Goal: Information Seeking & Learning: Learn about a topic

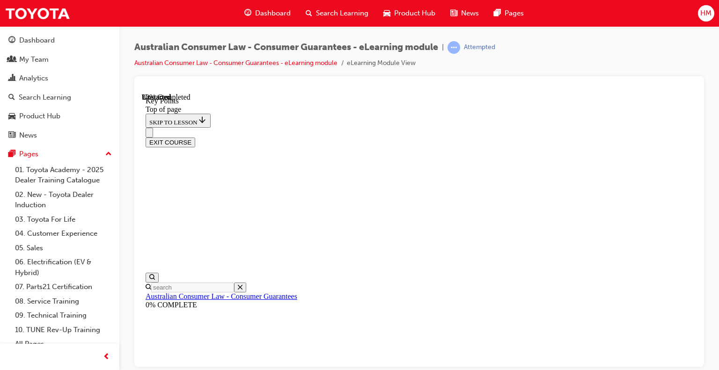
scroll to position [421, 0]
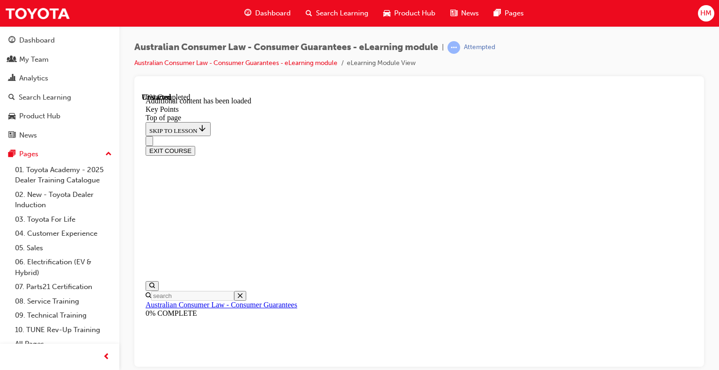
scroll to position [1281, 0]
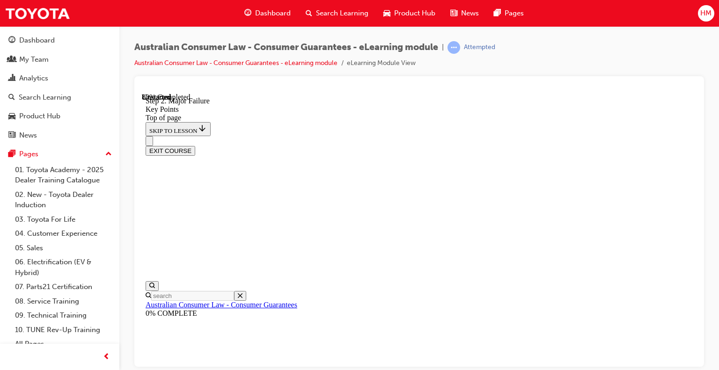
scroll to position [1458, 0]
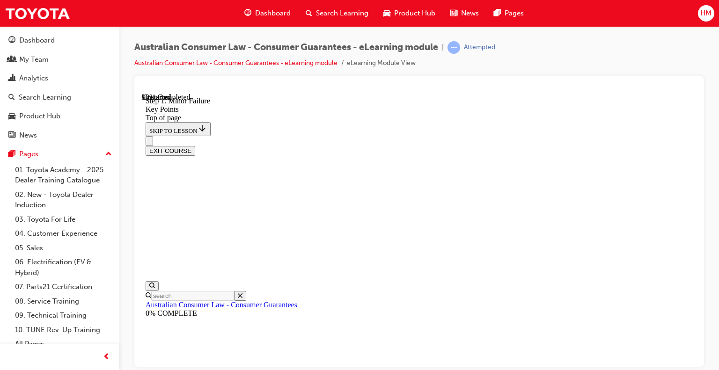
drag, startPoint x: 425, startPoint y: 182, endPoint x: 448, endPoint y: 179, distance: 23.1
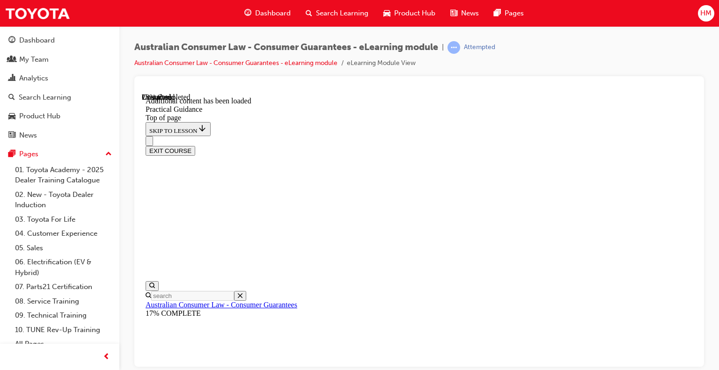
scroll to position [473, 0]
drag, startPoint x: 539, startPoint y: 216, endPoint x: 533, endPoint y: 205, distance: 12.8
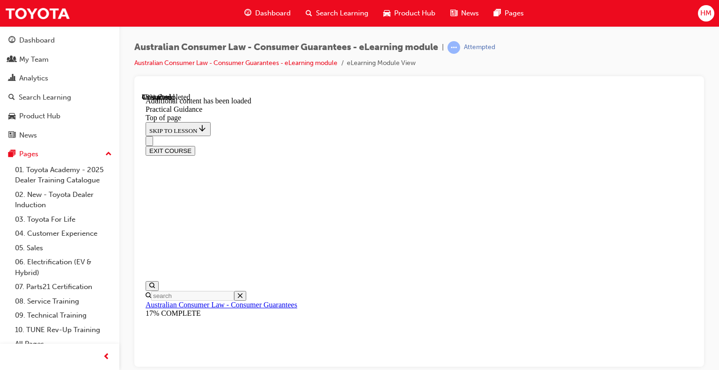
drag, startPoint x: 519, startPoint y: 203, endPoint x: 547, endPoint y: 212, distance: 29.5
drag, startPoint x: 563, startPoint y: 214, endPoint x: 542, endPoint y: 200, distance: 26.0
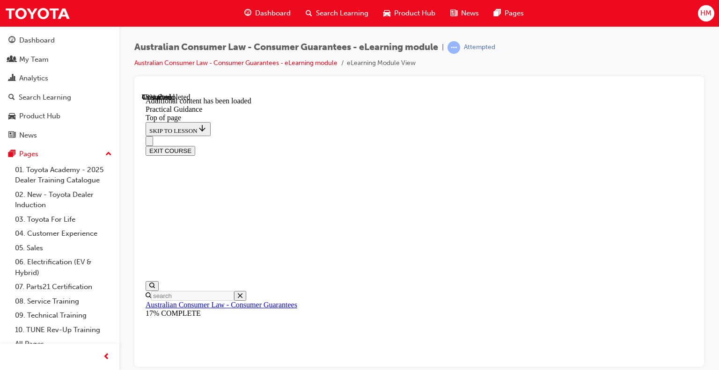
drag, startPoint x: 534, startPoint y: 200, endPoint x: 565, endPoint y: 210, distance: 32.1
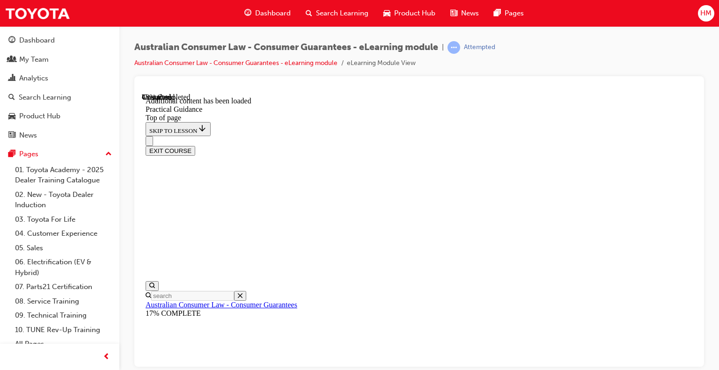
drag, startPoint x: 524, startPoint y: 233, endPoint x: 567, endPoint y: 234, distance: 43.1
drag, startPoint x: 567, startPoint y: 234, endPoint x: 572, endPoint y: 233, distance: 4.7
drag, startPoint x: 572, startPoint y: 233, endPoint x: 513, endPoint y: 233, distance: 59.0
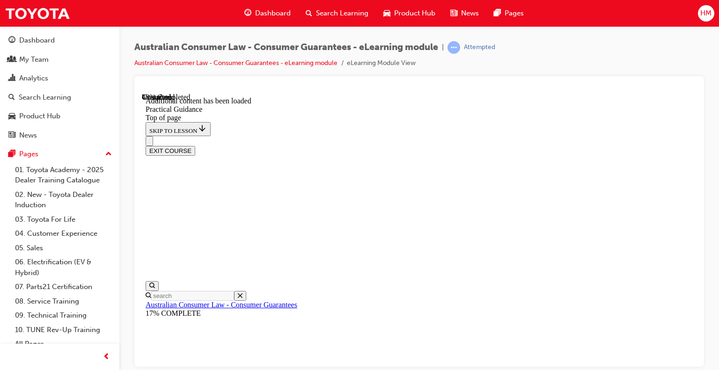
drag, startPoint x: 510, startPoint y: 234, endPoint x: 557, endPoint y: 234, distance: 47.3
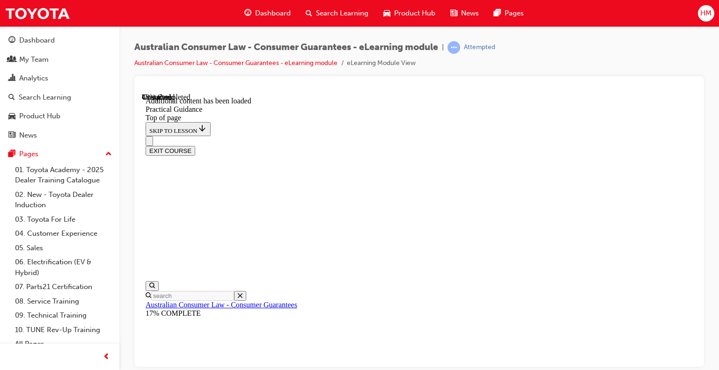
scroll to position [1169, 0]
drag, startPoint x: 527, startPoint y: 189, endPoint x: 584, endPoint y: 192, distance: 56.7
drag, startPoint x: 587, startPoint y: 185, endPoint x: 539, endPoint y: 185, distance: 47.7
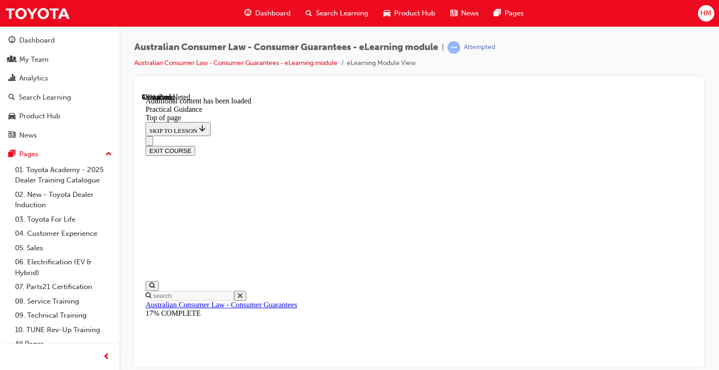
drag, startPoint x: 526, startPoint y: 185, endPoint x: 557, endPoint y: 186, distance: 31.4
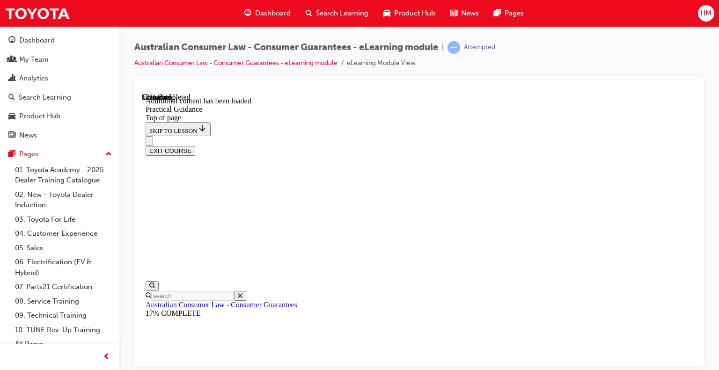
scroll to position [1356, 0]
drag, startPoint x: 370, startPoint y: 160, endPoint x: 342, endPoint y: 160, distance: 28.1
drag, startPoint x: 333, startPoint y: 159, endPoint x: 385, endPoint y: 161, distance: 51.6
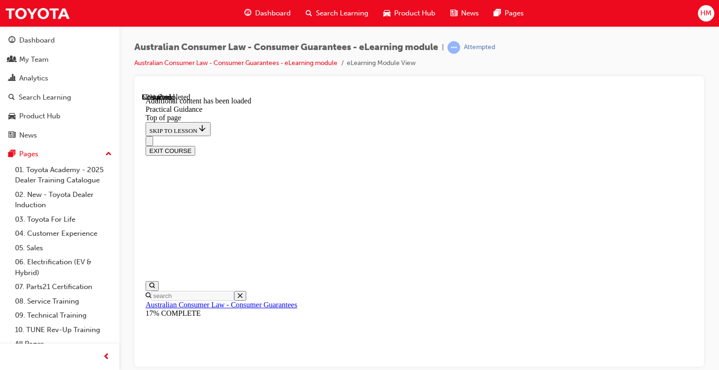
drag, startPoint x: 383, startPoint y: 161, endPoint x: 359, endPoint y: 161, distance: 23.4
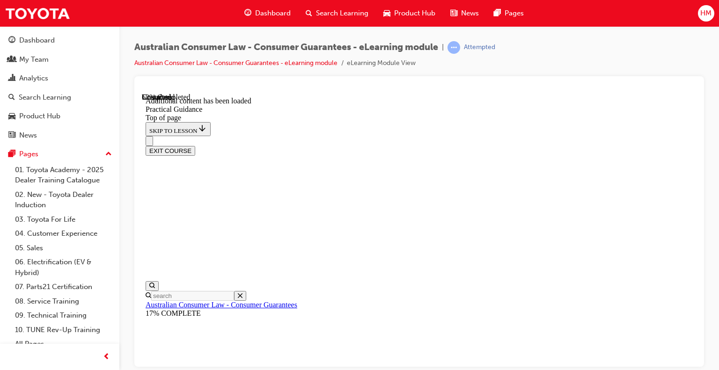
drag, startPoint x: 346, startPoint y: 161, endPoint x: 387, endPoint y: 161, distance: 40.3
drag, startPoint x: 389, startPoint y: 159, endPoint x: 365, endPoint y: 159, distance: 24.3
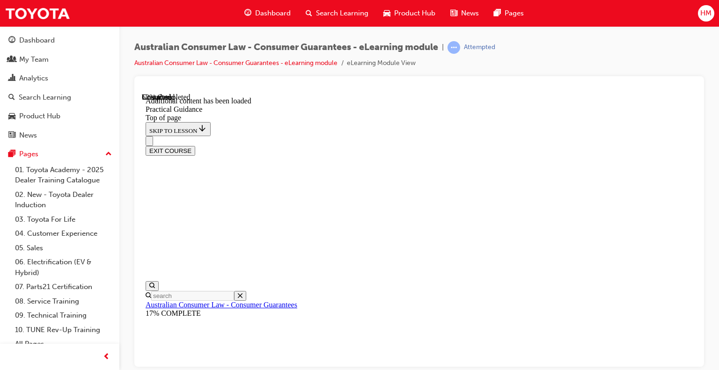
drag, startPoint x: 350, startPoint y: 159, endPoint x: 386, endPoint y: 159, distance: 36.0
drag, startPoint x: 351, startPoint y: 159, endPoint x: 325, endPoint y: 160, distance: 26.2
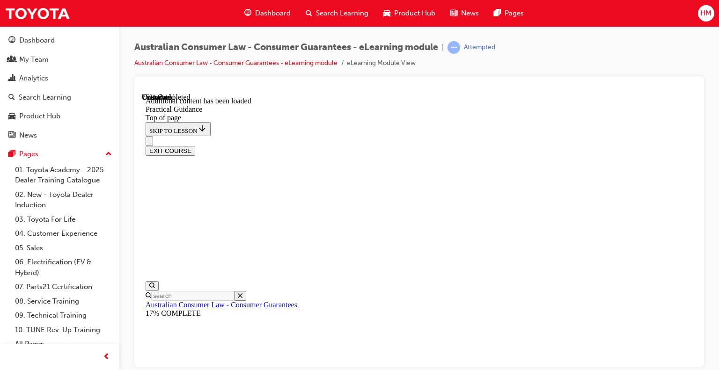
drag, startPoint x: 444, startPoint y: 171, endPoint x: 490, endPoint y: 173, distance: 46.8
drag, startPoint x: 479, startPoint y: 163, endPoint x: 511, endPoint y: 185, distance: 38.0
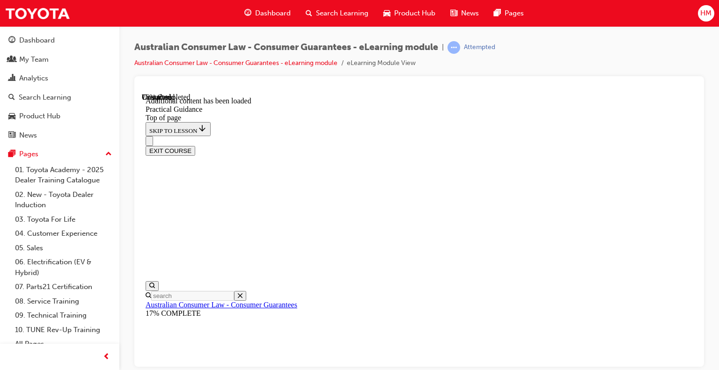
drag, startPoint x: 462, startPoint y: 190, endPoint x: 490, endPoint y: 204, distance: 31.4
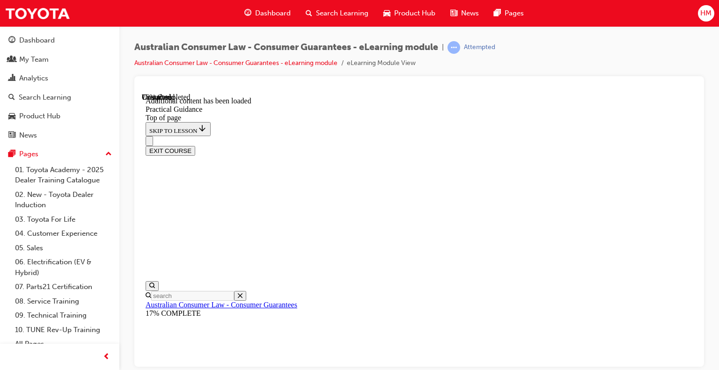
drag, startPoint x: 489, startPoint y: 201, endPoint x: 479, endPoint y: 193, distance: 12.9
drag, startPoint x: 479, startPoint y: 192, endPoint x: 487, endPoint y: 206, distance: 16.3
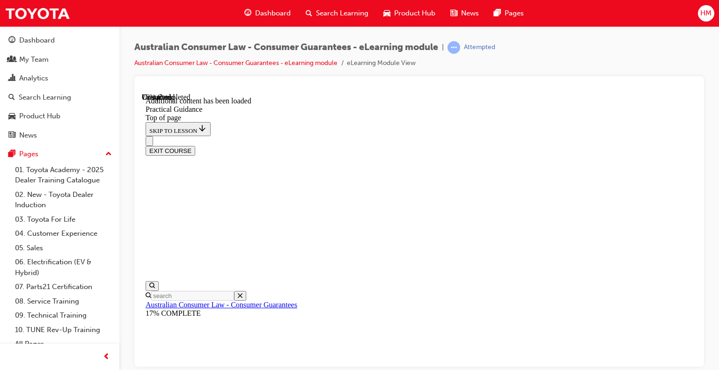
drag, startPoint x: 481, startPoint y: 206, endPoint x: 476, endPoint y: 193, distance: 14.1
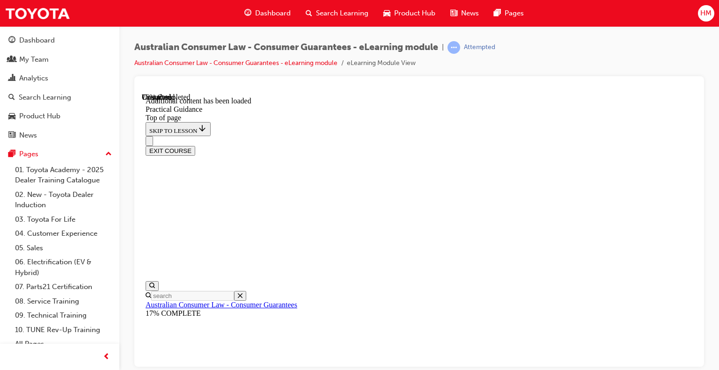
drag, startPoint x: 465, startPoint y: 206, endPoint x: 516, endPoint y: 209, distance: 51.1
drag, startPoint x: 516, startPoint y: 209, endPoint x: 524, endPoint y: 208, distance: 8.5
drag, startPoint x: 524, startPoint y: 208, endPoint x: 448, endPoint y: 206, distance: 75.8
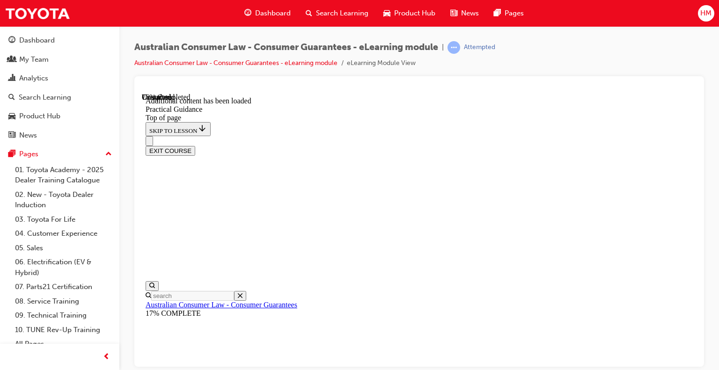
drag, startPoint x: 439, startPoint y: 209, endPoint x: 509, endPoint y: 211, distance: 70.2
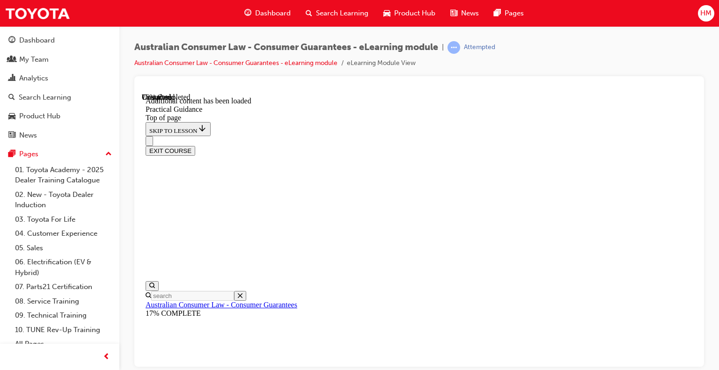
drag, startPoint x: 515, startPoint y: 207, endPoint x: 438, endPoint y: 208, distance: 77.7
drag, startPoint x: 433, startPoint y: 209, endPoint x: 511, endPoint y: 212, distance: 77.7
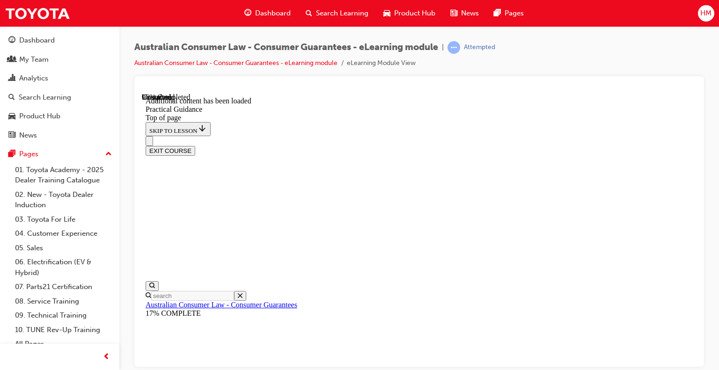
drag, startPoint x: 470, startPoint y: 190, endPoint x: 496, endPoint y: 190, distance: 26.2
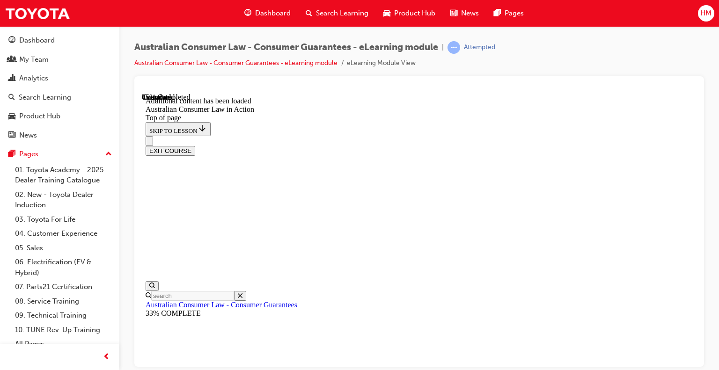
drag, startPoint x: 506, startPoint y: 190, endPoint x: 446, endPoint y: 185, distance: 60.6
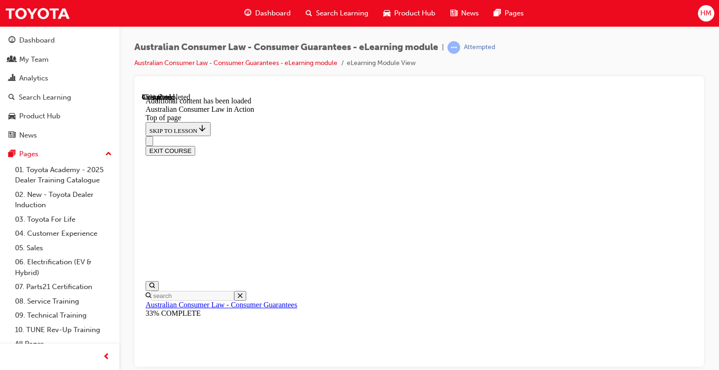
drag, startPoint x: 446, startPoint y: 189, endPoint x: 469, endPoint y: 189, distance: 23.9
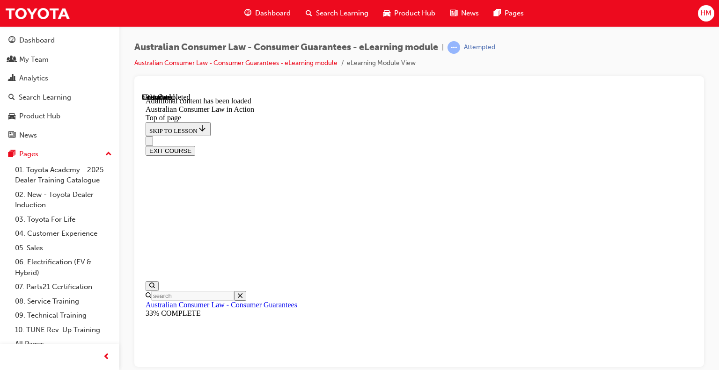
scroll to position [1089, 0]
drag, startPoint x: 443, startPoint y: 198, endPoint x: 491, endPoint y: 201, distance: 48.8
drag, startPoint x: 502, startPoint y: 201, endPoint x: 482, endPoint y: 201, distance: 20.1
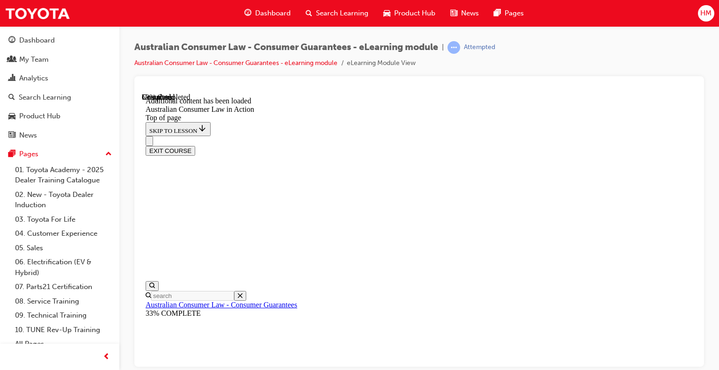
drag, startPoint x: 474, startPoint y: 201, endPoint x: 520, endPoint y: 207, distance: 47.1
drag, startPoint x: 532, startPoint y: 202, endPoint x: 485, endPoint y: 199, distance: 47.4
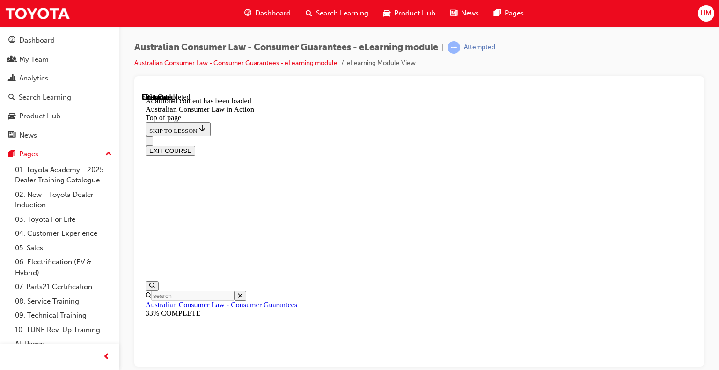
drag, startPoint x: 447, startPoint y: 165, endPoint x: 479, endPoint y: 165, distance: 31.4
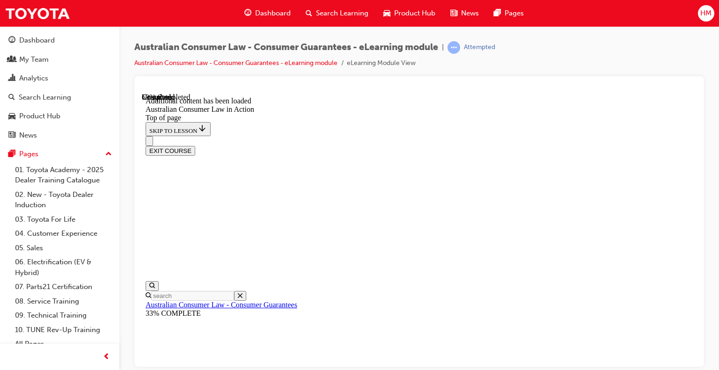
drag, startPoint x: 436, startPoint y: 151, endPoint x: 476, endPoint y: 151, distance: 39.8
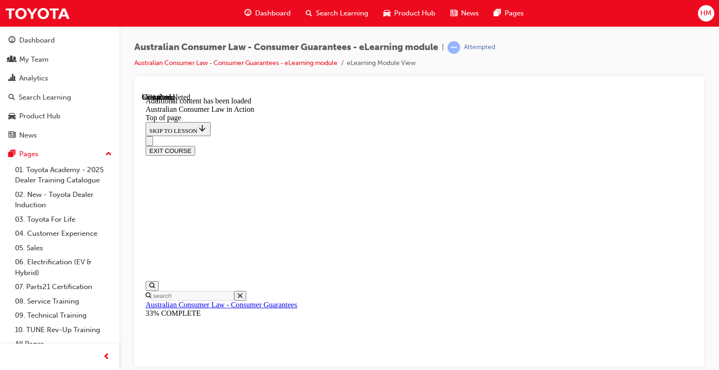
drag, startPoint x: 485, startPoint y: 150, endPoint x: 440, endPoint y: 148, distance: 45.0
drag, startPoint x: 426, startPoint y: 149, endPoint x: 488, endPoint y: 151, distance: 61.4
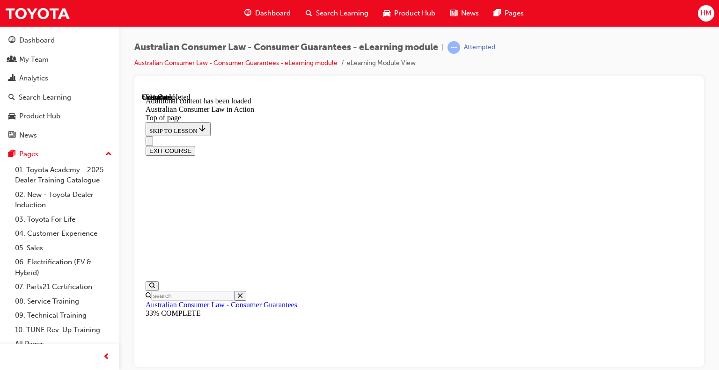
drag, startPoint x: 498, startPoint y: 150, endPoint x: 429, endPoint y: 149, distance: 68.8
drag, startPoint x: 420, startPoint y: 149, endPoint x: 490, endPoint y: 152, distance: 70.3
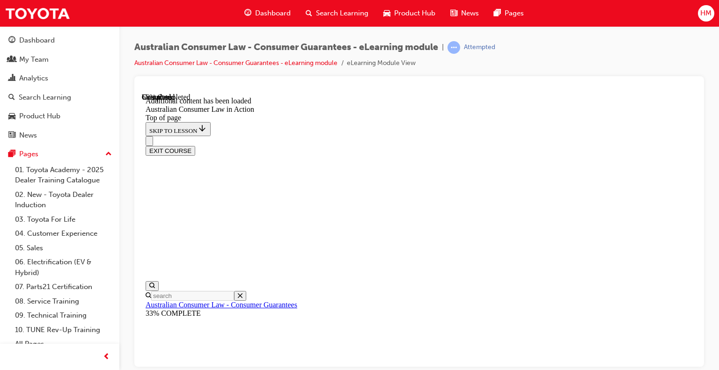
drag, startPoint x: 490, startPoint y: 152, endPoint x: 496, endPoint y: 151, distance: 5.7
drag, startPoint x: 497, startPoint y: 151, endPoint x: 450, endPoint y: 150, distance: 46.8
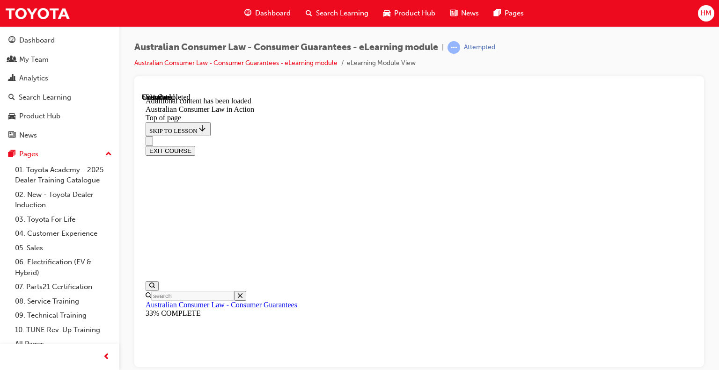
drag, startPoint x: 436, startPoint y: 149, endPoint x: 473, endPoint y: 152, distance: 37.0
drag, startPoint x: 395, startPoint y: 193, endPoint x: 468, endPoint y: 193, distance: 73.0
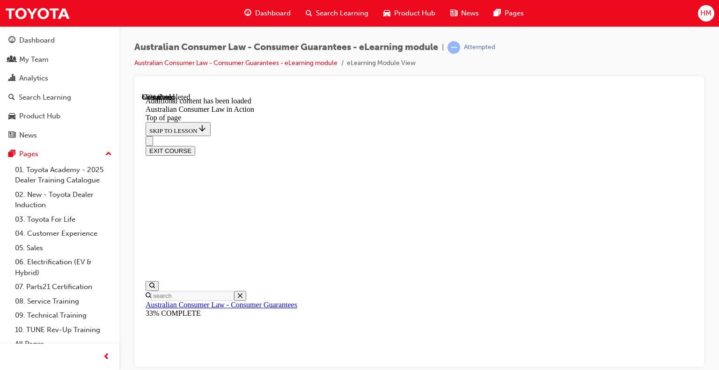
drag, startPoint x: 476, startPoint y: 193, endPoint x: 419, endPoint y: 192, distance: 57.1
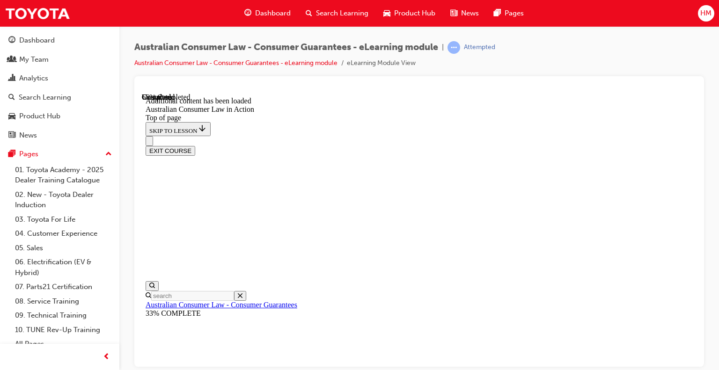
drag, startPoint x: 434, startPoint y: 192, endPoint x: 507, endPoint y: 192, distance: 73.5
